Goal: Task Accomplishment & Management: Use online tool/utility

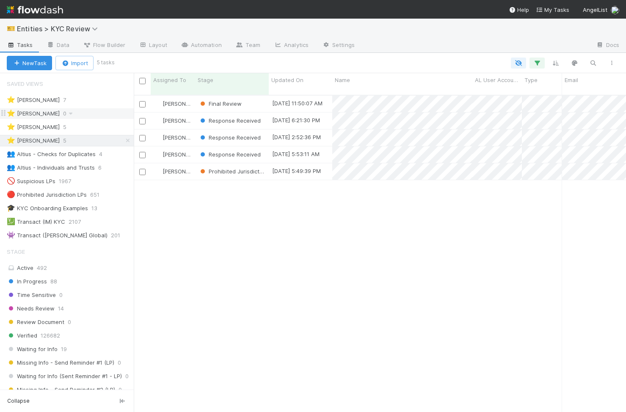
scroll to position [324, 492]
click at [126, 140] on icon at bounding box center [128, 141] width 8 height 6
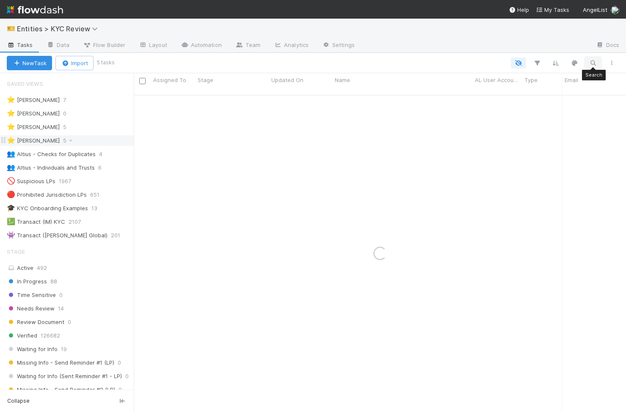
click at [592, 64] on icon "button" at bounding box center [593, 63] width 8 height 8
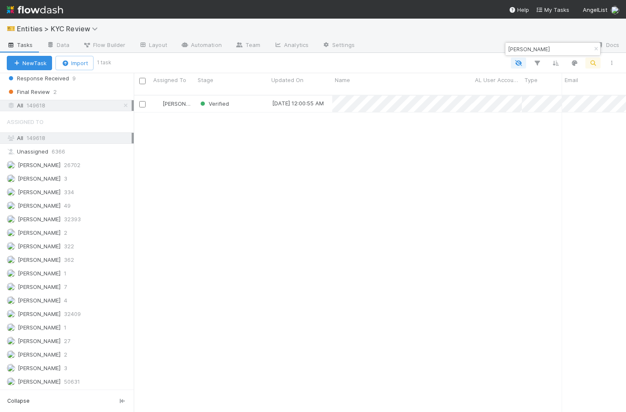
scroll to position [324, 492]
type input "Steven Purvis"
click at [253, 97] on div "Verified" at bounding box center [232, 104] width 74 height 17
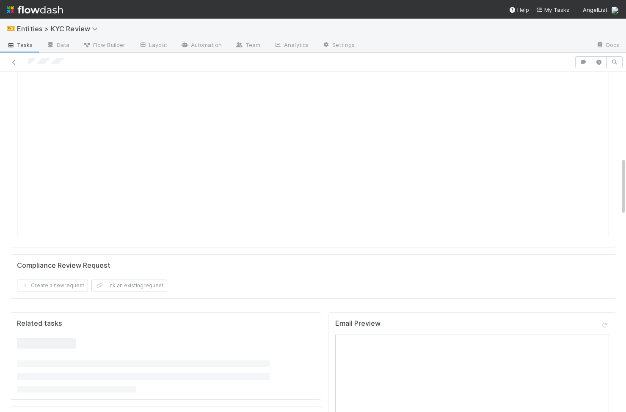
scroll to position [388, 0]
